Goal: Obtain resource: Download file/media

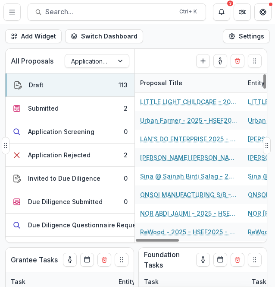
click at [117, 67] on div "All Proposals Application + Due Diligence + Pitching Process" at bounding box center [71, 61] width 130 height 24
click at [117, 65] on div at bounding box center [122, 60] width 16 height 13
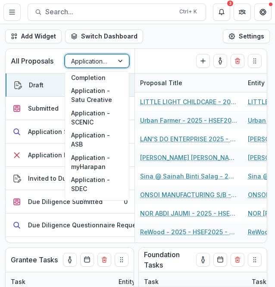
scroll to position [168, 0]
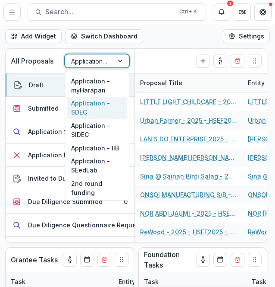
click at [95, 107] on div "Application - SDEC" at bounding box center [97, 108] width 60 height 22
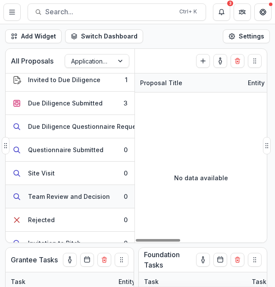
scroll to position [86, 0]
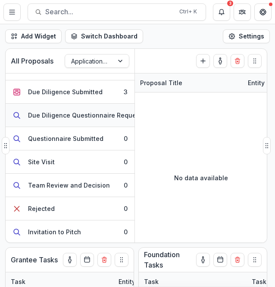
click at [89, 121] on button "Due Diligence Questionnaire Requested 4" at bounding box center [70, 115] width 129 height 23
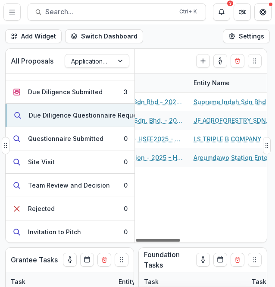
scroll to position [0, 52]
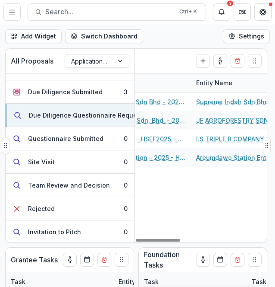
drag, startPoint x: 166, startPoint y: 239, endPoint x: 193, endPoint y: 184, distance: 60.4
click at [180, 239] on div at bounding box center [158, 240] width 44 height 3
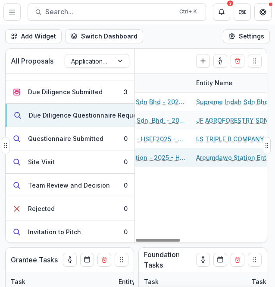
click at [211, 155] on link "Areumdawo Station Enterprise" at bounding box center [242, 157] width 92 height 9
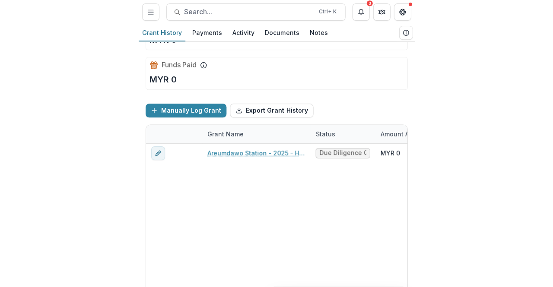
scroll to position [60, 0]
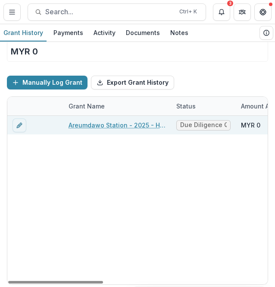
click at [144, 125] on link "Areumdawo Station - 2025 - HSEF2025 - SDEC" at bounding box center [118, 124] width 98 height 9
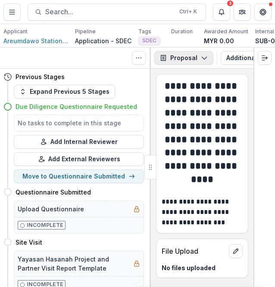
click at [205, 65] on button "Proposal" at bounding box center [184, 58] width 59 height 14
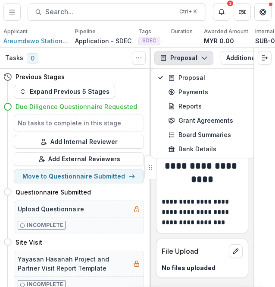
click at [241, 53] on div "Proposal Proposal Payments Reports Grant Agreements Board Summaries Bank Detail…" at bounding box center [202, 57] width 103 height 21
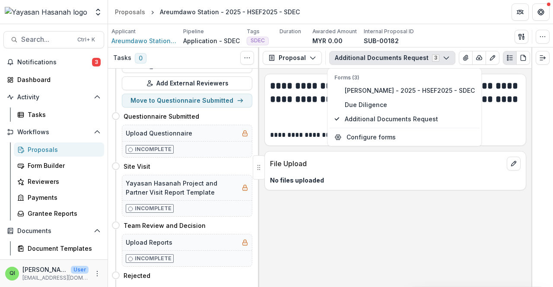
scroll to position [73, 0]
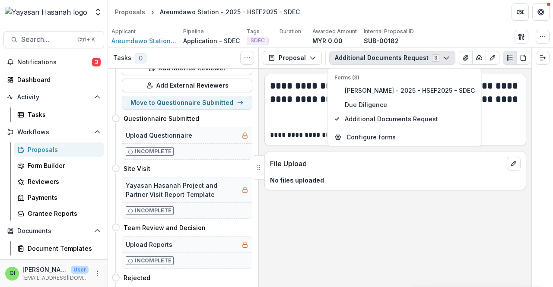
click at [335, 196] on div "**********" at bounding box center [395, 178] width 272 height 218
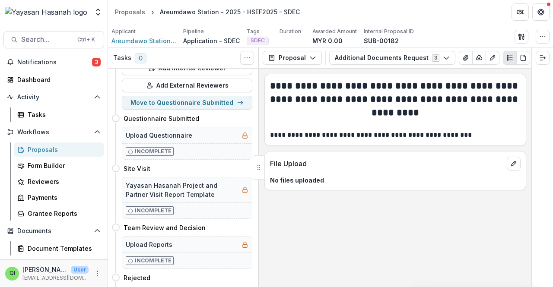
click at [410, 49] on div "Proposal Proposal Payments Reports Grant Agreements Board Summaries Bank Detail…" at bounding box center [395, 57] width 272 height 21
click at [408, 52] on button "Additional Documents Request 3" at bounding box center [392, 58] width 126 height 14
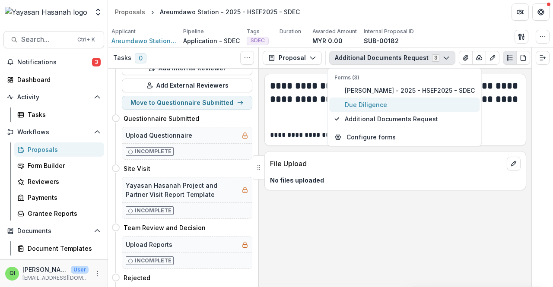
click at [387, 101] on span "Due Diligence" at bounding box center [409, 104] width 130 height 9
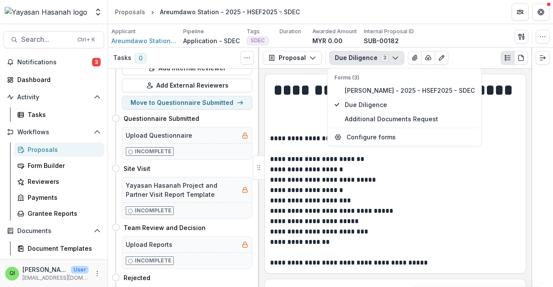
click at [493, 120] on h1 "**********" at bounding box center [395, 101] width 250 height 44
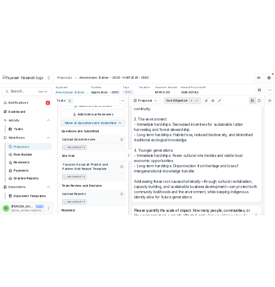
scroll to position [1511, 0]
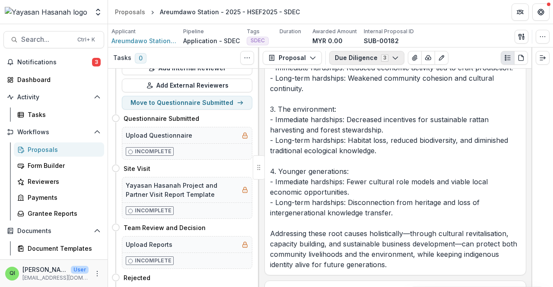
click at [379, 64] on button "Due Diligence 3" at bounding box center [366, 58] width 75 height 14
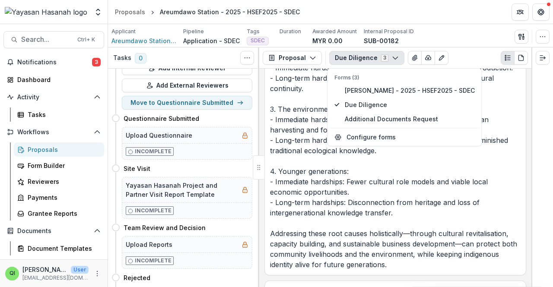
click at [380, 64] on button "Due Diligence 3" at bounding box center [366, 58] width 75 height 14
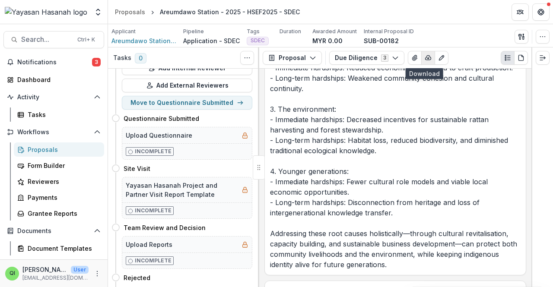
click at [421, 53] on button "button" at bounding box center [428, 58] width 14 height 14
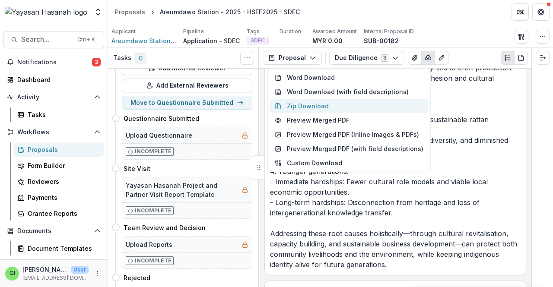
click at [372, 107] on button "Zip Download" at bounding box center [348, 106] width 159 height 14
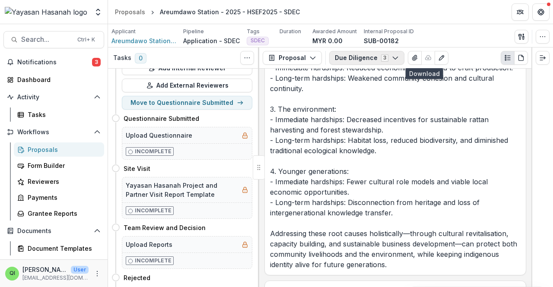
click at [373, 63] on button "Due Diligence 3" at bounding box center [366, 58] width 75 height 14
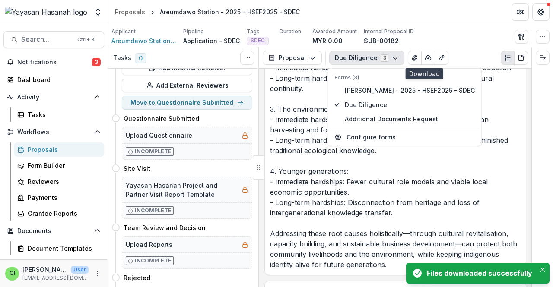
click at [368, 82] on div "Forms (3) [PERSON_NAME] - 2025 - HSEF2025 - SDEC Due Diligence Additional Docum…" at bounding box center [404, 100] width 150 height 52
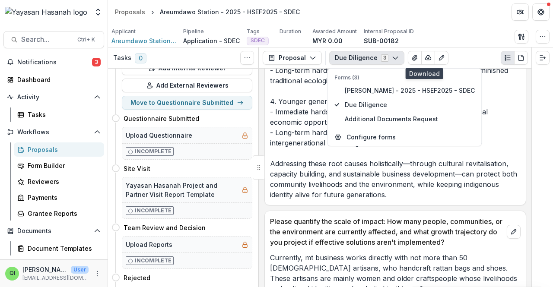
scroll to position [1684, 0]
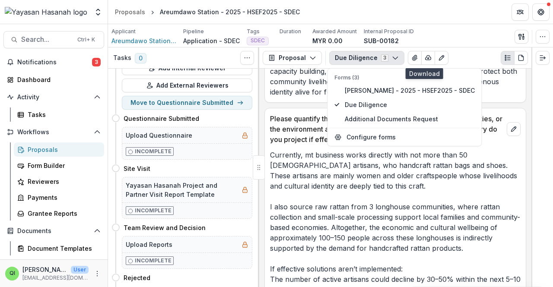
click at [275, 122] on p "Please quantify the scale of impact: How many people, communities, or the envir…" at bounding box center [386, 129] width 233 height 31
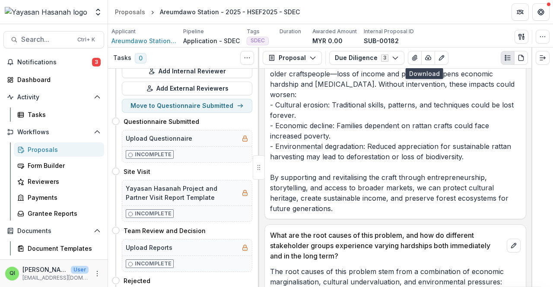
scroll to position [30, 0]
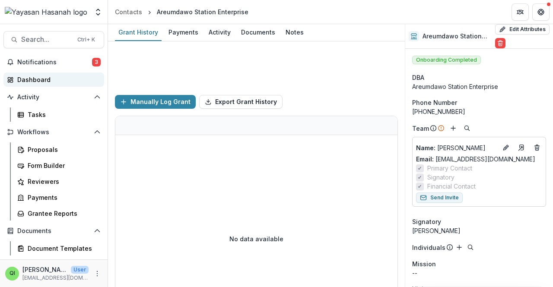
click at [56, 77] on div "Dashboard" at bounding box center [57, 79] width 80 height 9
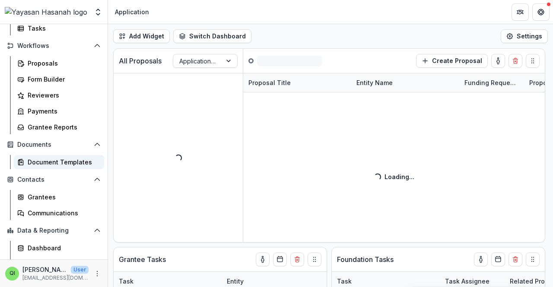
scroll to position [113, 0]
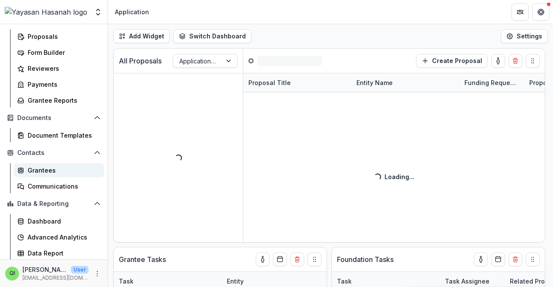
click at [59, 177] on link "Grantees" at bounding box center [59, 170] width 90 height 14
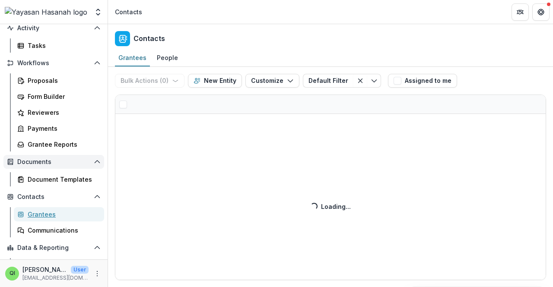
scroll to position [27, 0]
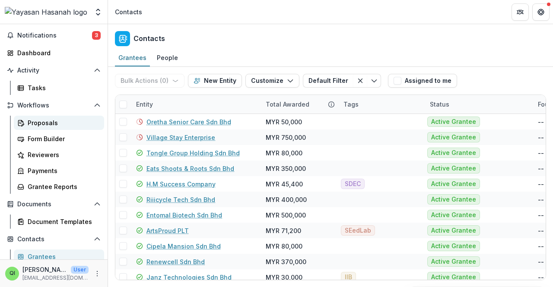
click at [60, 125] on div "Proposals" at bounding box center [63, 122] width 70 height 9
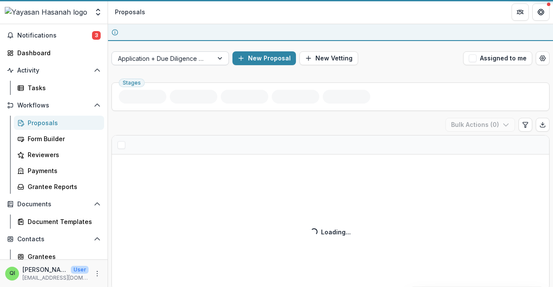
click at [177, 56] on div at bounding box center [162, 58] width 89 height 11
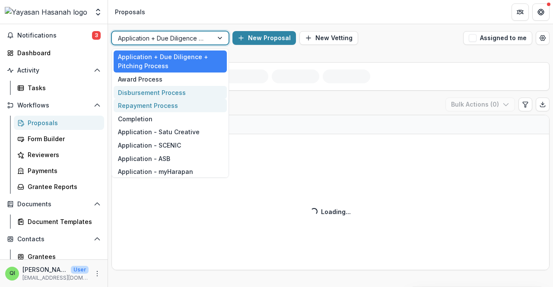
click at [168, 96] on div "Disbursement Process" at bounding box center [170, 92] width 113 height 13
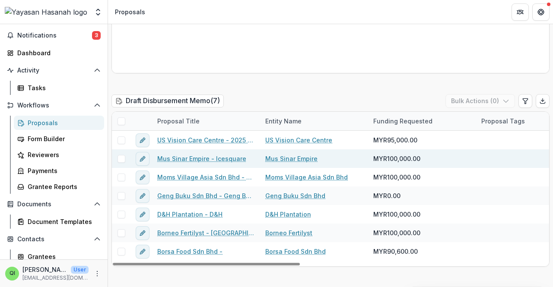
scroll to position [863, 0]
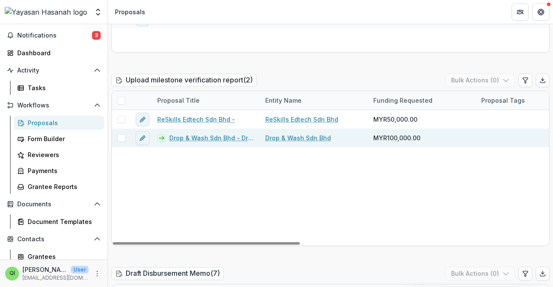
click at [222, 135] on link "Drop & Wash Sdn Bhd - Drop & Wash" at bounding box center [211, 137] width 85 height 9
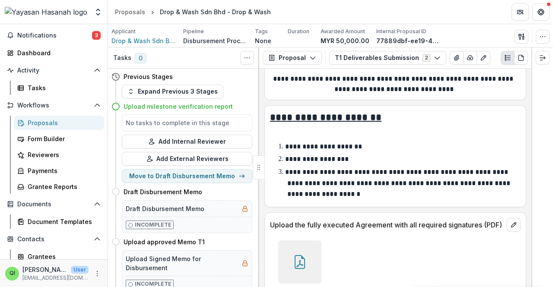
scroll to position [130, 0]
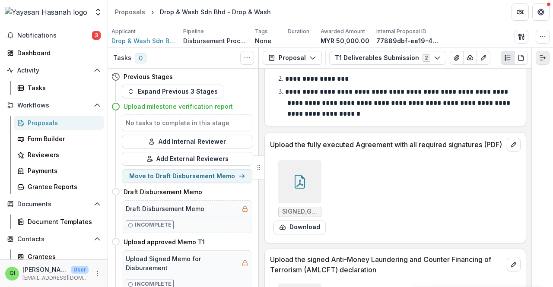
click at [537, 60] on button "Expand right" at bounding box center [542, 58] width 14 height 14
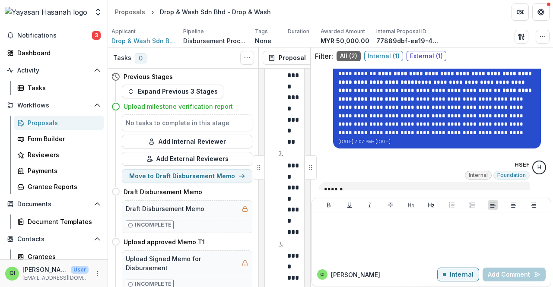
scroll to position [168, 0]
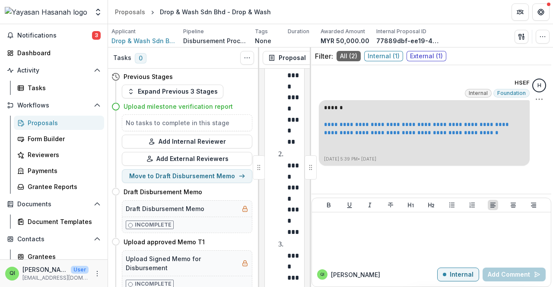
click at [371, 124] on link "**********" at bounding box center [417, 129] width 186 height 14
click at [445, 122] on link "**********" at bounding box center [417, 129] width 186 height 14
